Goal: Navigation & Orientation: Go to known website

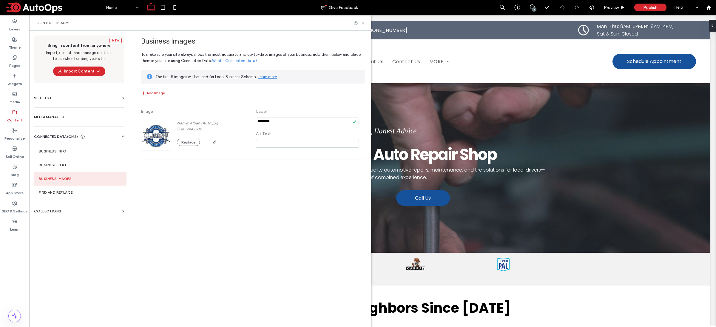
click at [365, 24] on icon at bounding box center [363, 23] width 4 height 4
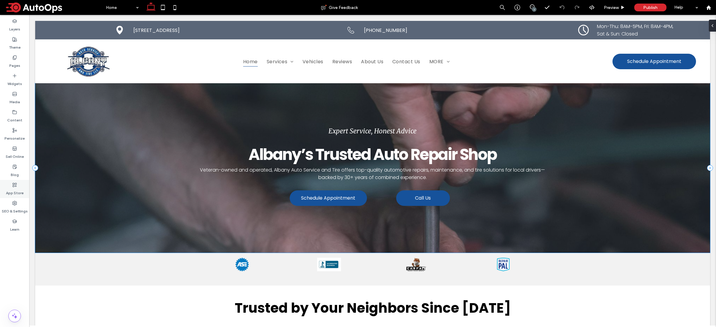
click at [18, 196] on div "App Store" at bounding box center [14, 189] width 29 height 18
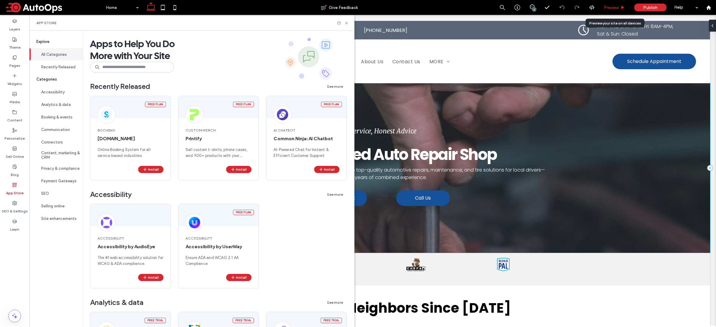
click at [611, 7] on span "Preview" at bounding box center [611, 7] width 15 height 5
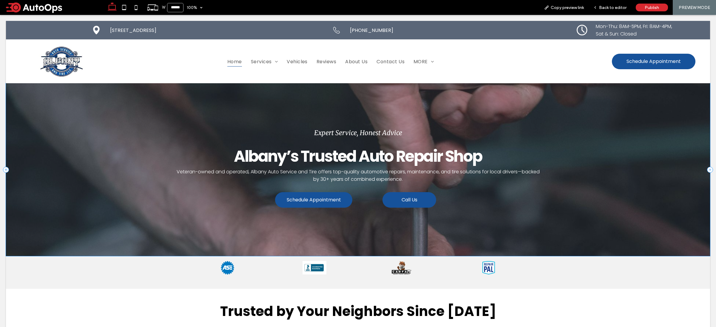
click at [30, 2] on span at bounding box center [53, 7] width 99 height 12
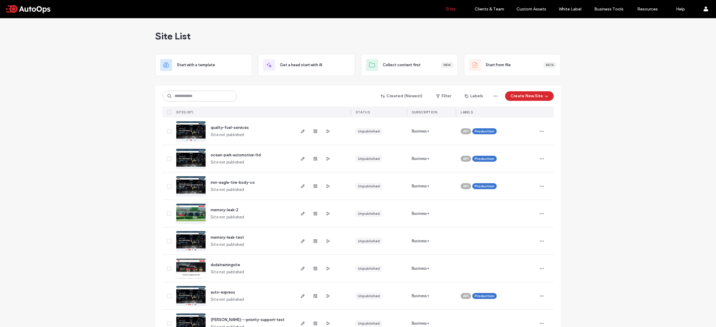
click at [211, 90] on div "Created (Newest) Filter Labels Create New Site SITES (87) STATUS SUBSCRIPTION L…" at bounding box center [358, 102] width 392 height 32
click at [219, 93] on input at bounding box center [199, 96] width 75 height 11
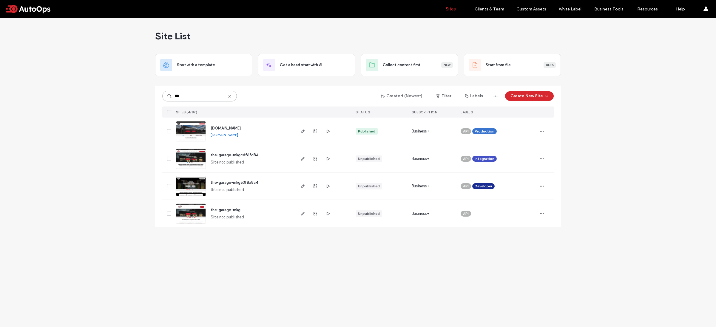
type input "***"
click at [227, 136] on link "www.thegaragemkg.com" at bounding box center [224, 135] width 27 height 4
click at [651, 161] on div "Site List Start with a template Get a head start with AI Collect content first …" at bounding box center [358, 172] width 716 height 309
click at [610, 209] on div "Site List Start with a template Get a head start with AI Collect content first …" at bounding box center [358, 172] width 716 height 309
click at [646, 179] on div "Site List Start with a template Get a head start with AI Collect content first …" at bounding box center [358, 172] width 716 height 309
